Goal: Transaction & Acquisition: Purchase product/service

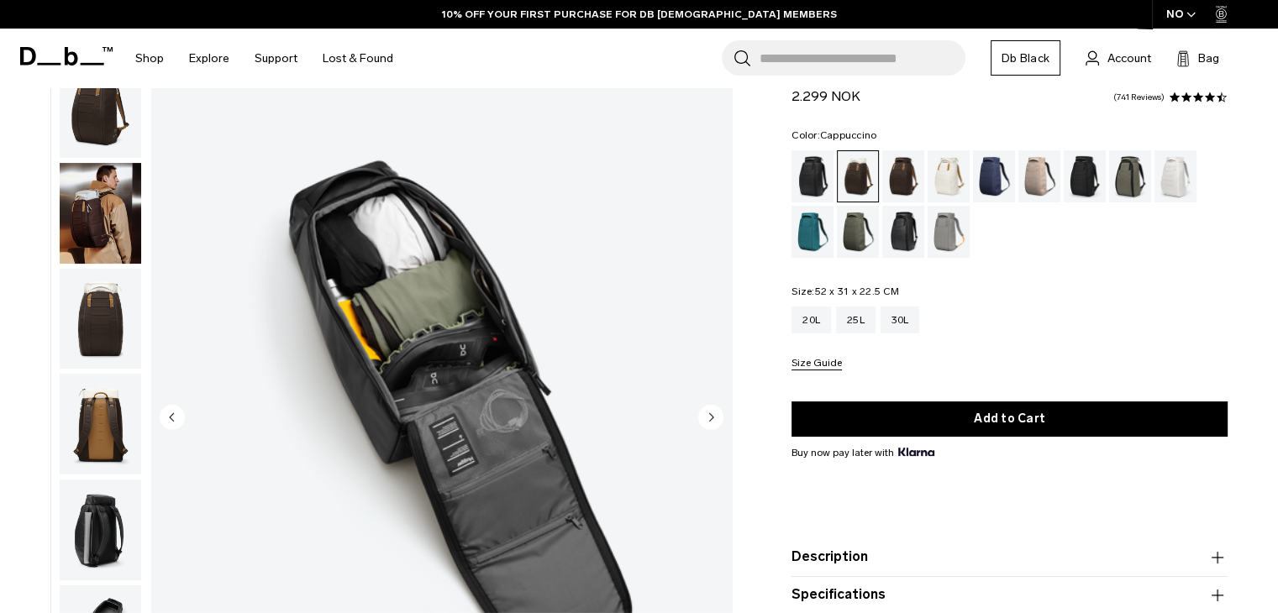
click at [100, 201] on img "button" at bounding box center [100, 213] width 81 height 101
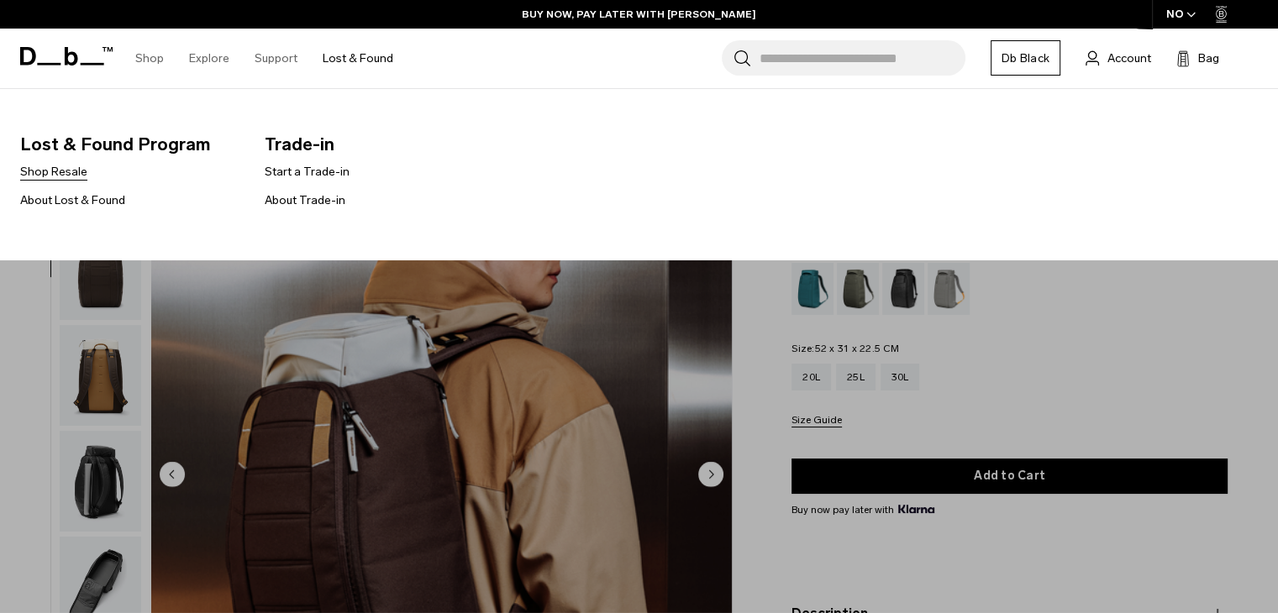
click at [54, 169] on link "Shop Resale" at bounding box center [53, 172] width 67 height 18
